Goal: Transaction & Acquisition: Download file/media

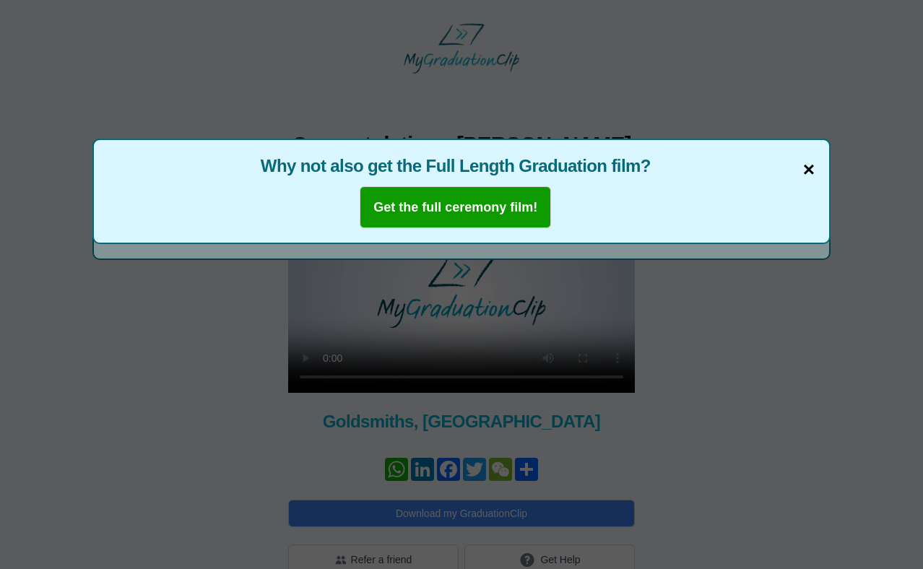
click at [806, 172] on span "×" at bounding box center [809, 170] width 12 height 30
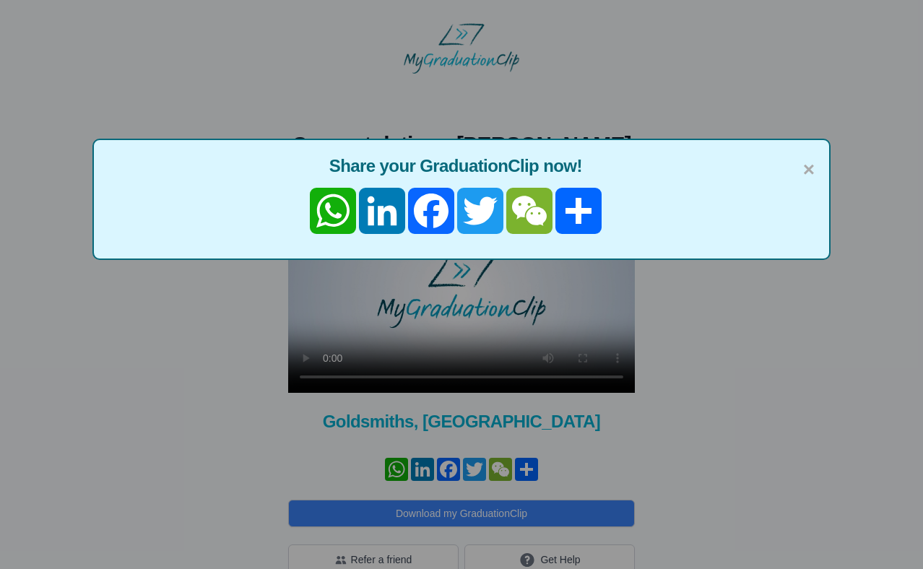
click at [817, 159] on div "× Share your GraduationClip now! WhatsApp LinkedIn Facebook Twitter WeChat Part…" at bounding box center [461, 199] width 738 height 121
click at [799, 162] on span "Share your GraduationClip now!" at bounding box center [461, 166] width 706 height 23
click at [803, 165] on span "×" at bounding box center [809, 170] width 12 height 30
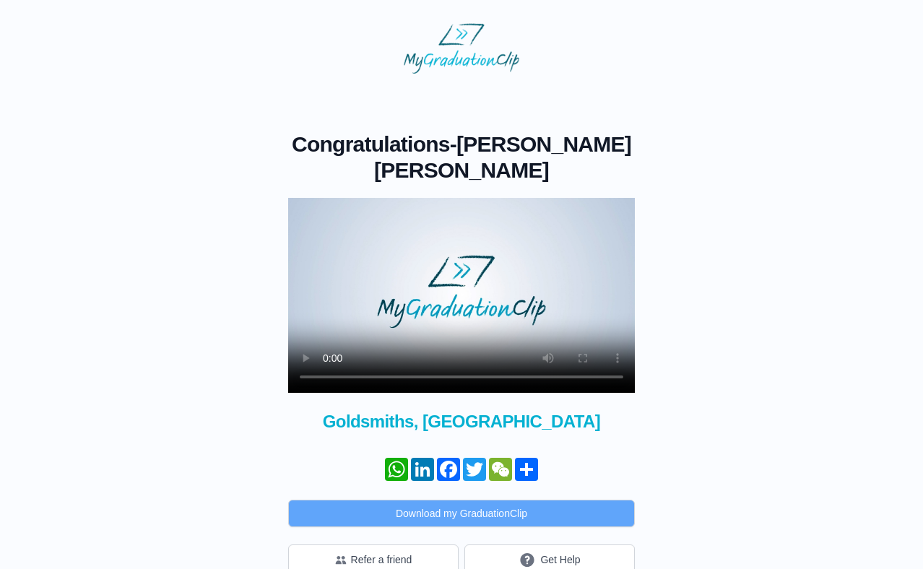
click at [380, 500] on button "Download my GraduationClip" at bounding box center [461, 513] width 347 height 27
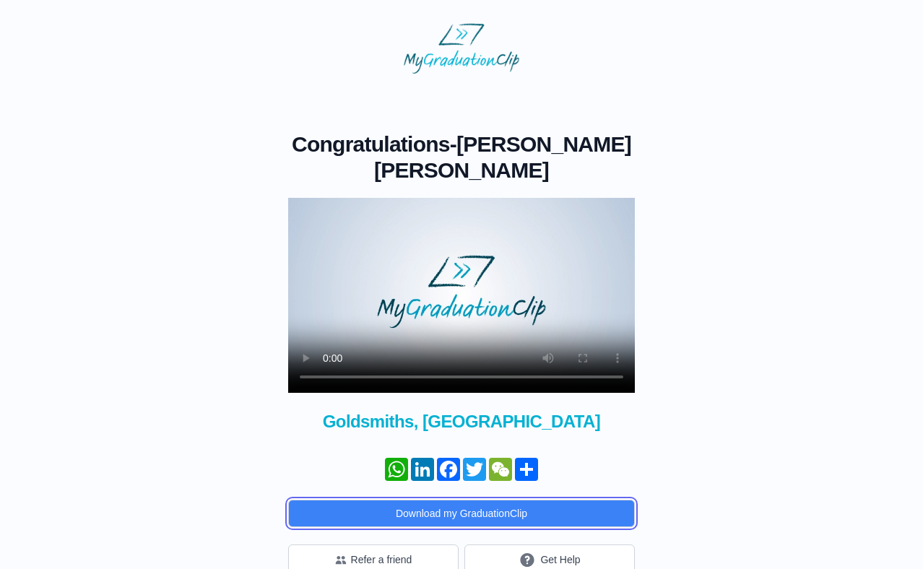
scroll to position [30, 0]
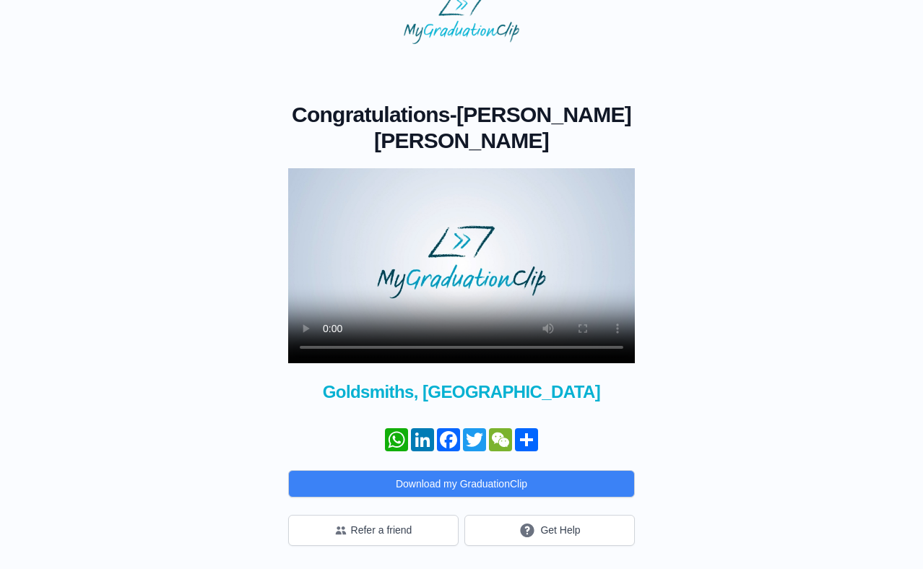
click at [148, 389] on div "Congratulations - [PERSON_NAME] [PERSON_NAME] × Share your GraduationClip now! …" at bounding box center [461, 295] width 877 height 502
click at [240, 50] on div "Congratulations - [PERSON_NAME] [PERSON_NAME] × Share your GraduationClip now! …" at bounding box center [461, 295] width 877 height 502
